Goal: Communication & Community: Answer question/provide support

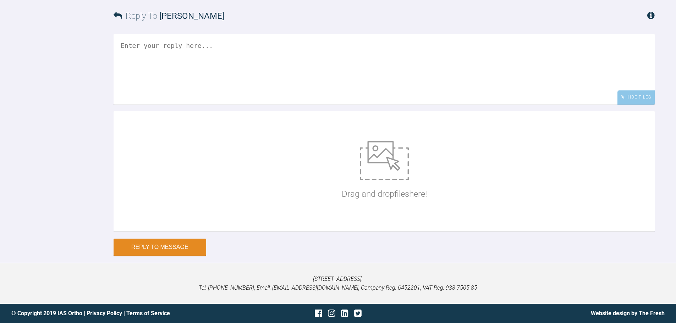
scroll to position [2817, 0]
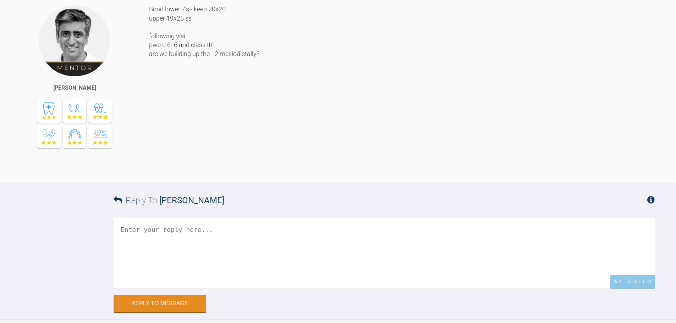
scroll to position [2864, 0]
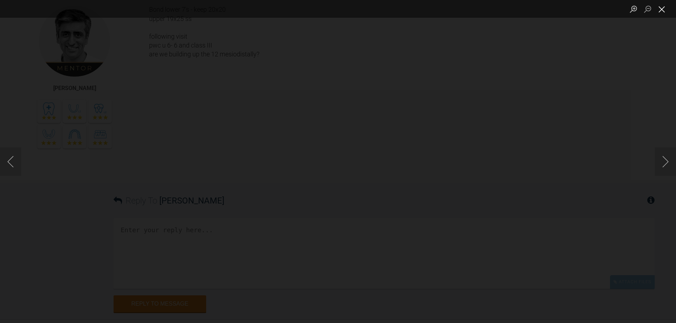
click at [660, 9] on button "Close lightbox" at bounding box center [662, 9] width 14 height 12
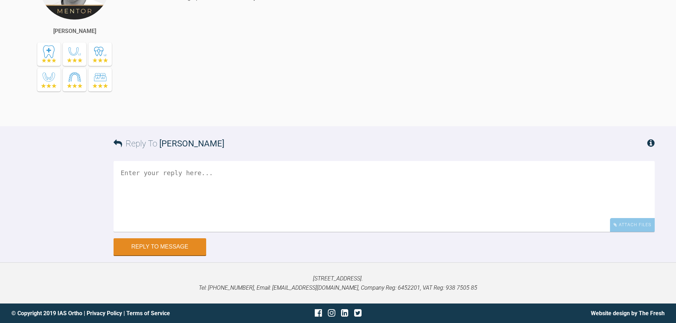
scroll to position [3077, 0]
click at [208, 232] on textarea at bounding box center [384, 196] width 541 height 71
click at [239, 232] on textarea "can build mesiodistally if needed, bonding will be incisal edge" at bounding box center [384, 196] width 541 height 71
click at [246, 232] on textarea "can build mesiodistally if needed? bonding will be incisal edge" at bounding box center [384, 196] width 541 height 71
click at [345, 232] on textarea "can build mesiodistally if needed? Bonding will be incisal edge" at bounding box center [384, 196] width 541 height 71
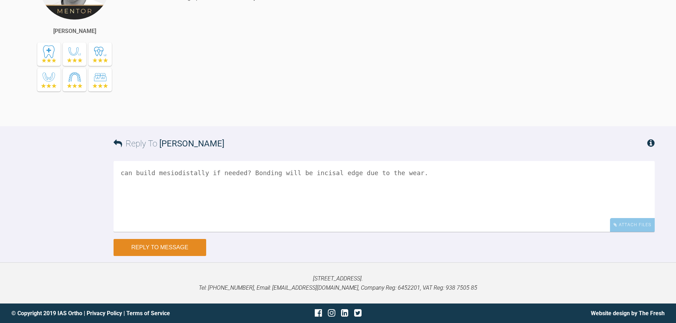
type textarea "can build mesiodistally if needed? Bonding will be incisal edge due to the wear."
click at [126, 256] on button "Reply to Message" at bounding box center [160, 247] width 93 height 17
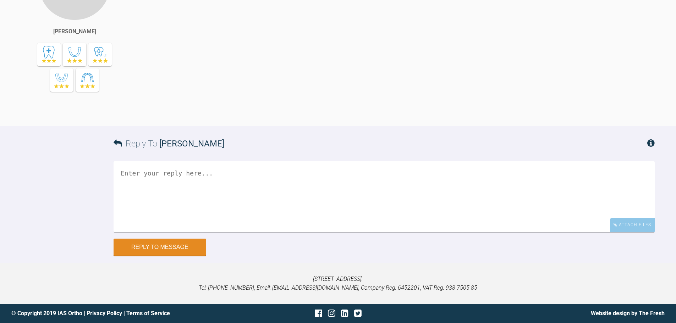
scroll to position [3207, 0]
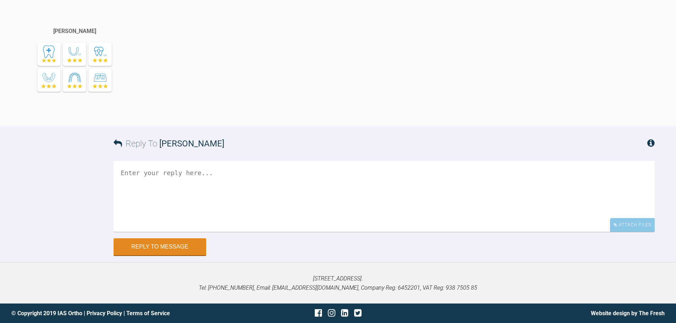
scroll to position [11947, 0]
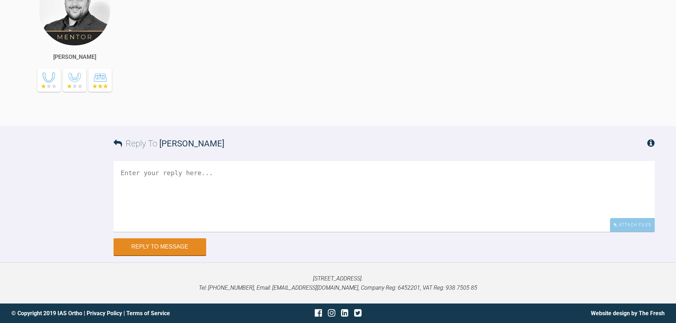
scroll to position [4479, 0]
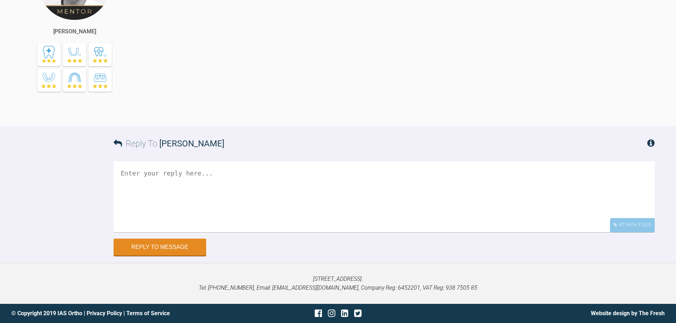
scroll to position [12585, 0]
click at [631, 227] on div "Attach Files" at bounding box center [632, 225] width 45 height 14
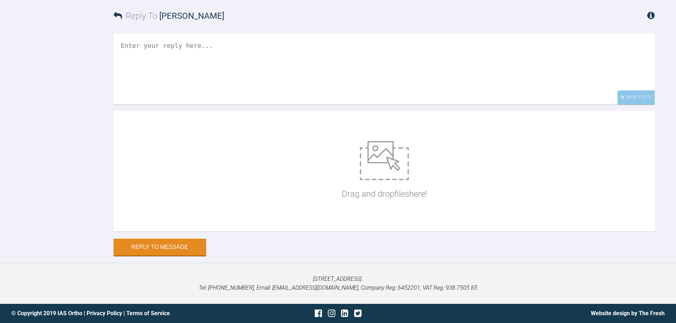
scroll to position [12713, 0]
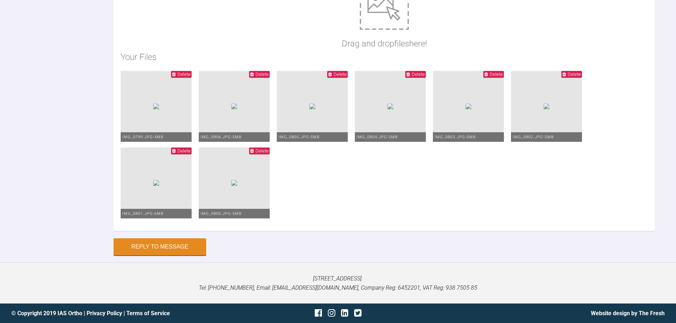
type textarea "Hi Asif, This is John today. I have kept the same AW's and continue space closu…"
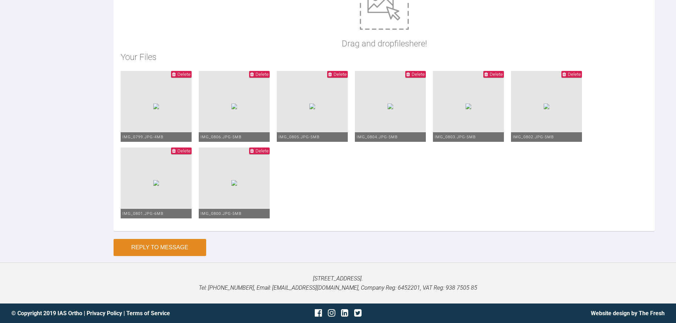
click at [177, 247] on button "Reply to Message" at bounding box center [160, 247] width 93 height 17
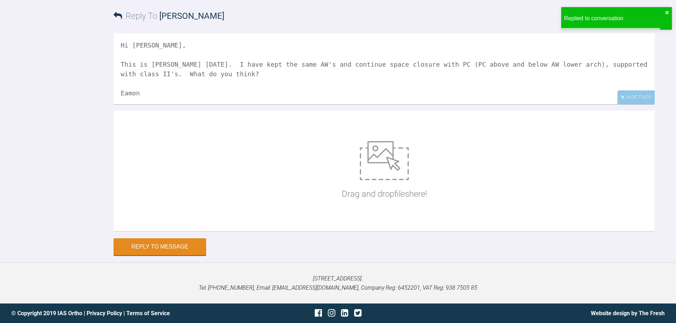
scroll to position [12822, 0]
